Goal: Information Seeking & Learning: Learn about a topic

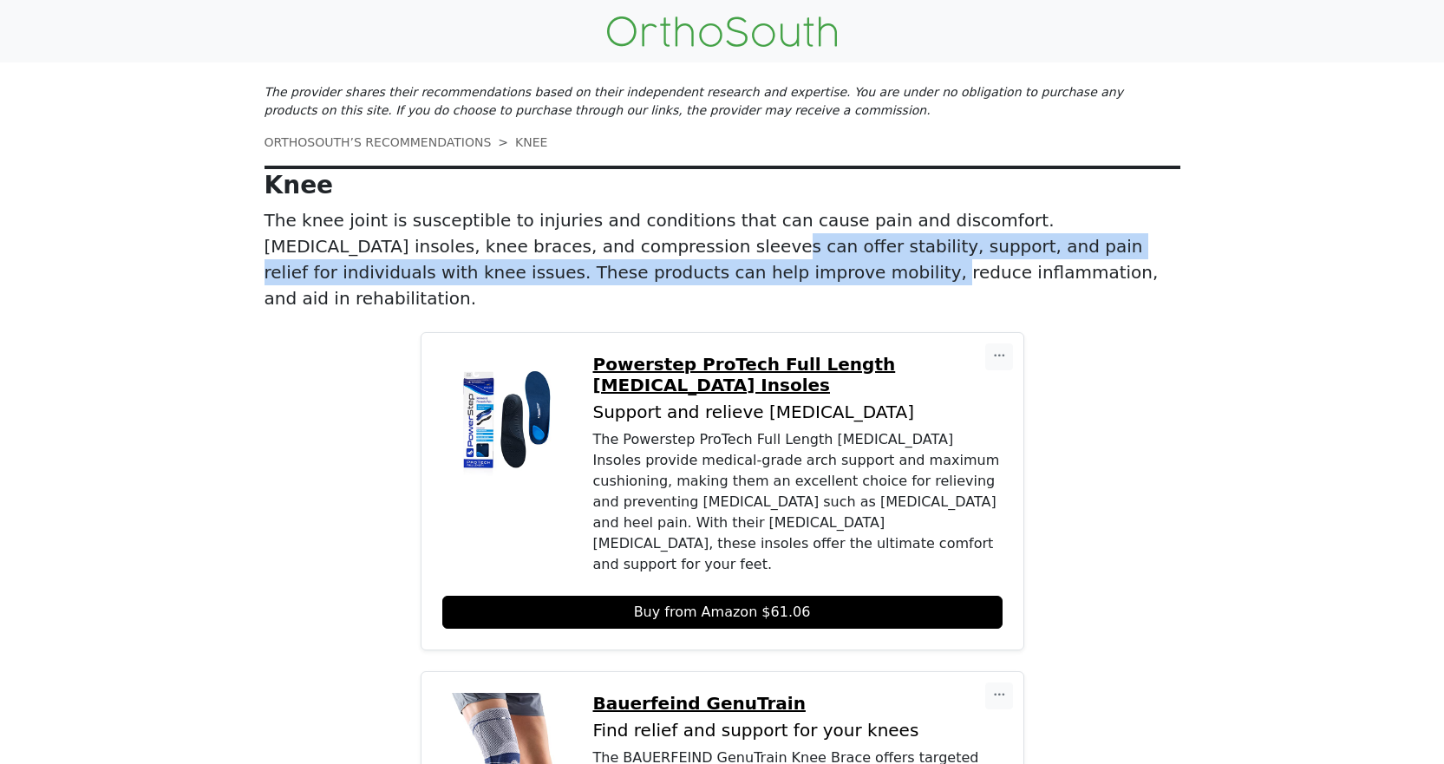
drag, startPoint x: 1443, startPoint y: 206, endPoint x: 1450, endPoint y: 258, distance: 51.6
click at [1443, 258] on html "The provider shares their recommendations based on their independent research a…" at bounding box center [722, 382] width 1444 height 764
